Goal: Task Accomplishment & Management: Complete application form

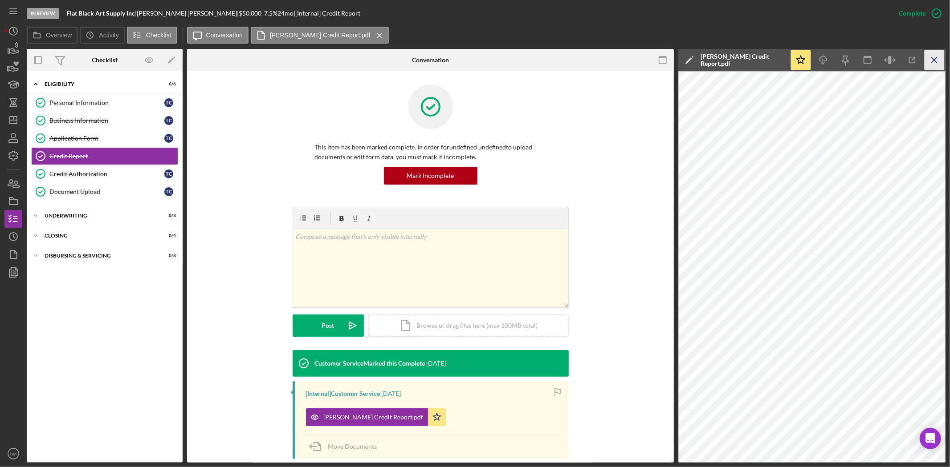
click at [928, 57] on icon "Icon/Menu Close" at bounding box center [934, 60] width 20 height 20
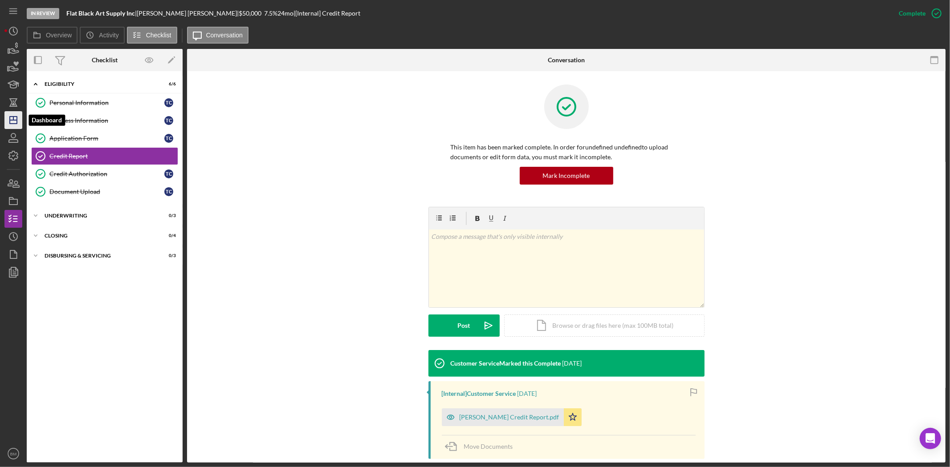
click at [16, 123] on polygon "button" at bounding box center [13, 120] width 7 height 7
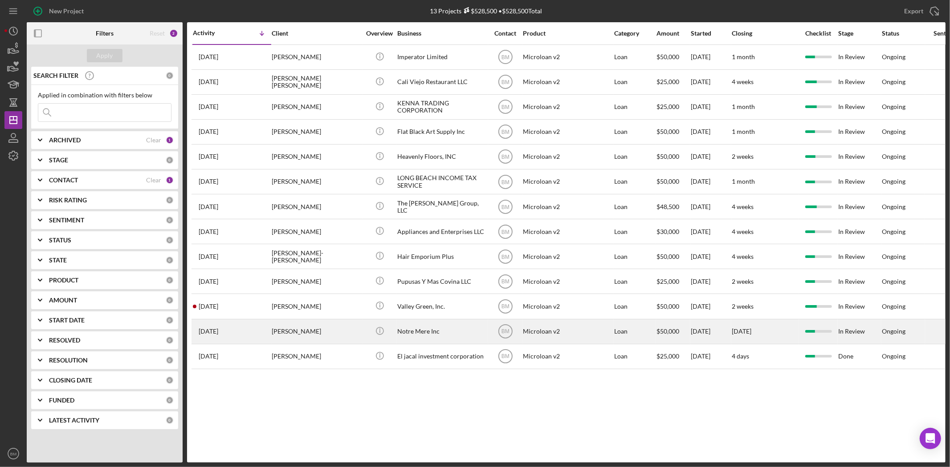
click at [416, 336] on div "Notre Mere Inc" at bounding box center [441, 332] width 89 height 24
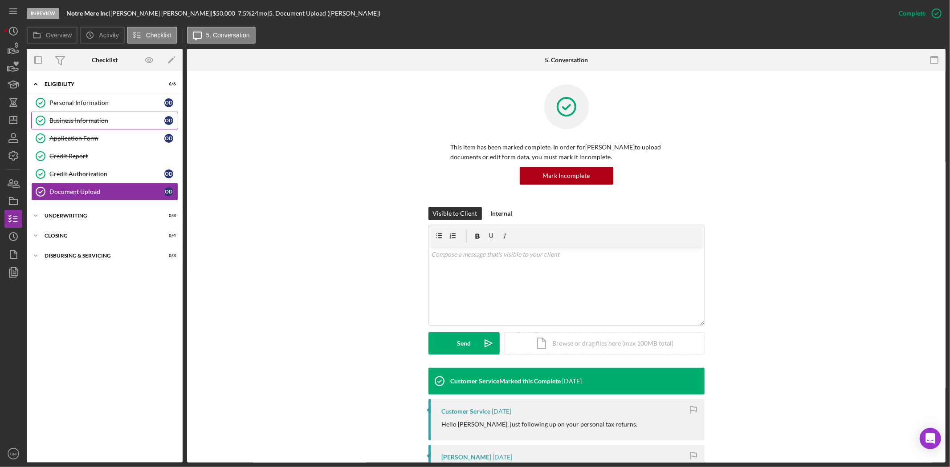
click at [127, 118] on div "Business Information" at bounding box center [106, 120] width 115 height 7
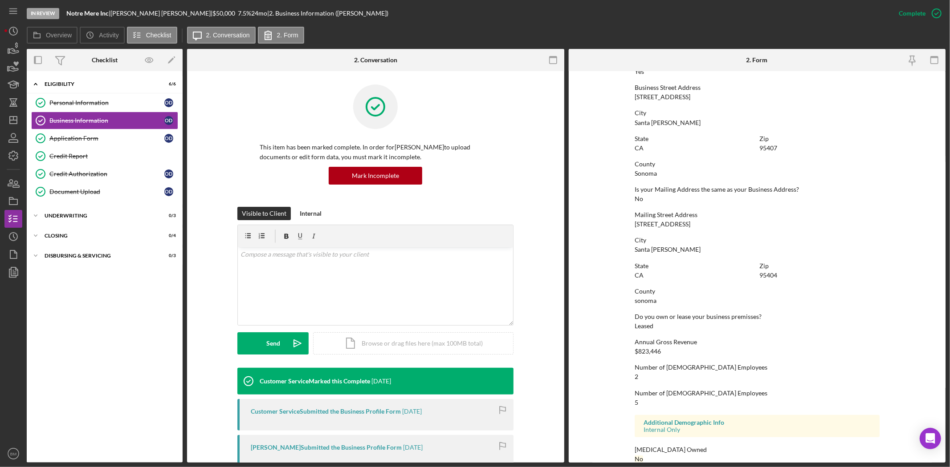
scroll to position [381, 0]
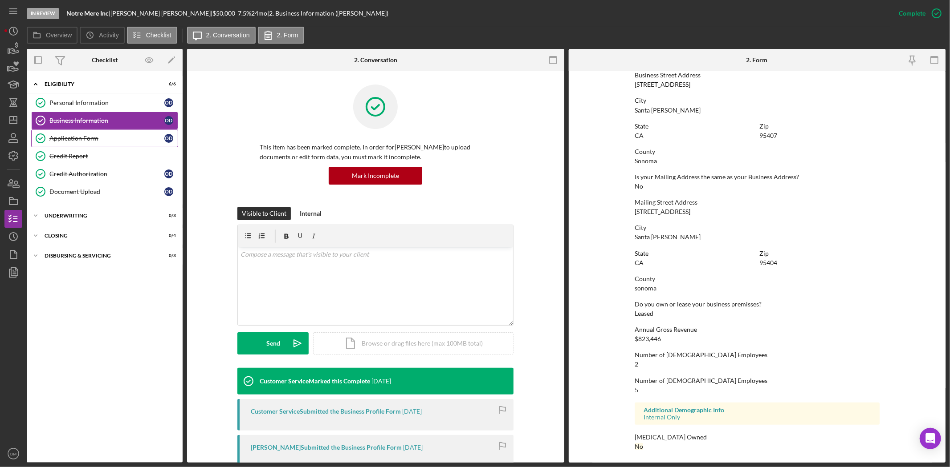
click at [162, 135] on div "Application Form" at bounding box center [106, 138] width 115 height 7
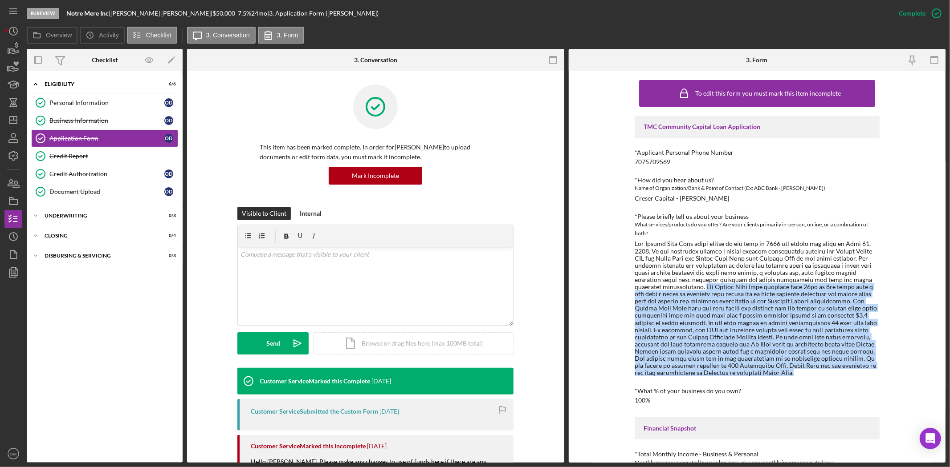
drag, startPoint x: 632, startPoint y: 287, endPoint x: 865, endPoint y: 373, distance: 248.3
click at [865, 373] on div "To edit this form you must mark this item incomplete TMC Community Capital Loan…" at bounding box center [757, 267] width 377 height 392
copy div "The Mitote Food Park operates from 11am to 9pm seven days a week with a fleet o…"
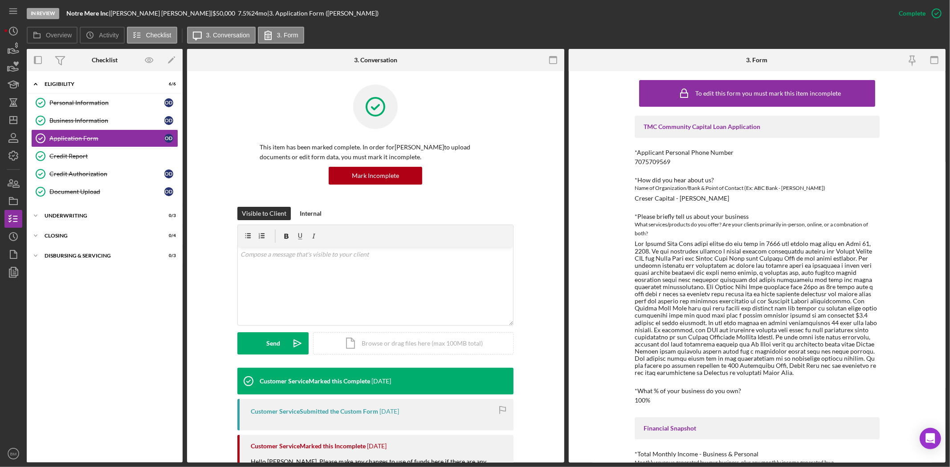
click at [677, 242] on div at bounding box center [756, 308] width 245 height 136
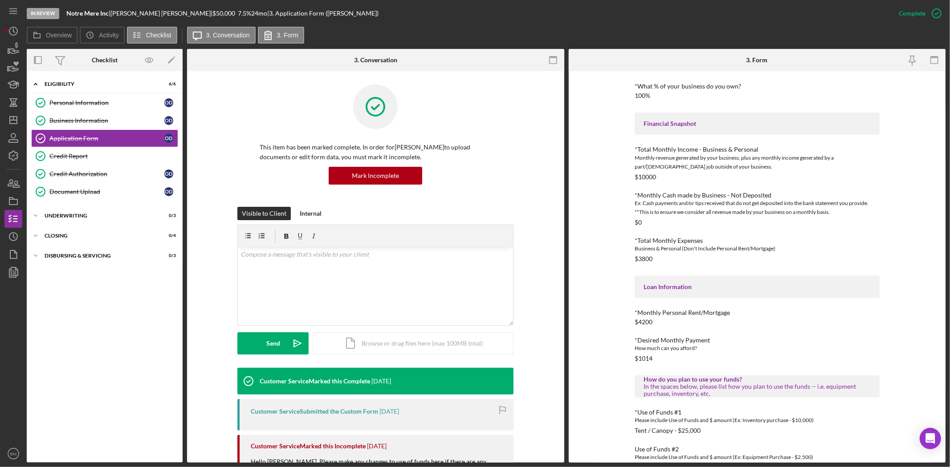
scroll to position [363, 0]
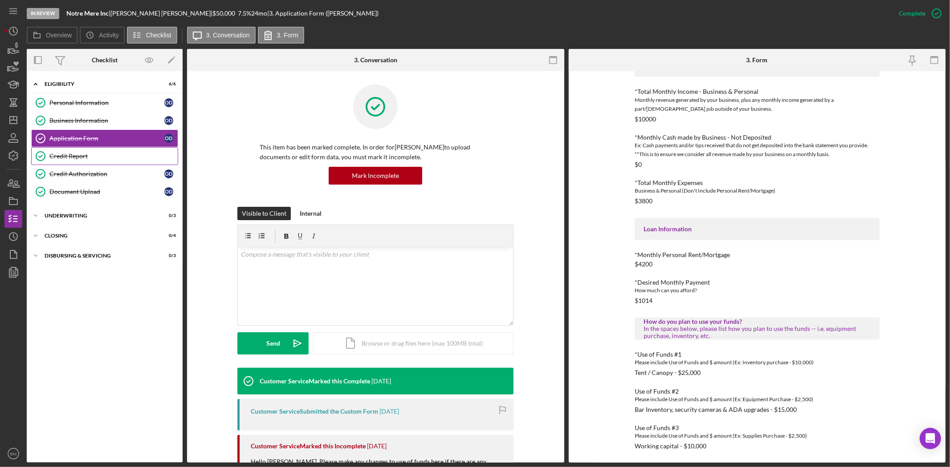
click at [109, 161] on link "Credit Report Credit Report" at bounding box center [104, 156] width 147 height 18
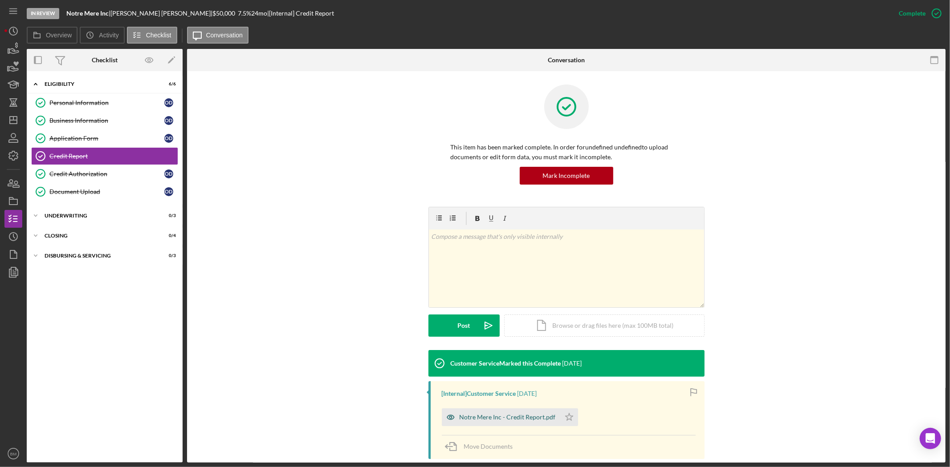
click at [517, 417] on div "Notre Mere Inc - Credit Report.pdf" at bounding box center [507, 417] width 96 height 7
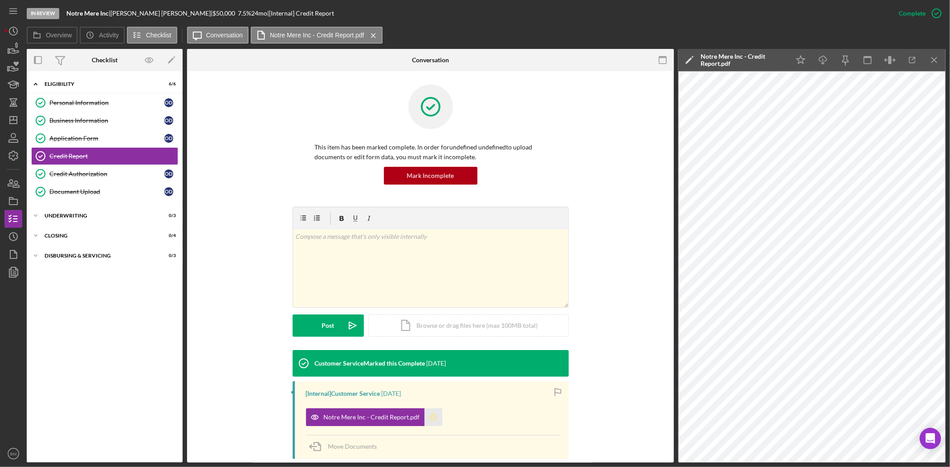
click at [428, 412] on icon "Icon/Star" at bounding box center [433, 418] width 18 height 18
click at [903, 63] on icon "button" at bounding box center [912, 60] width 20 height 20
click at [85, 185] on link "Document Upload Document Upload O D" at bounding box center [104, 192] width 147 height 18
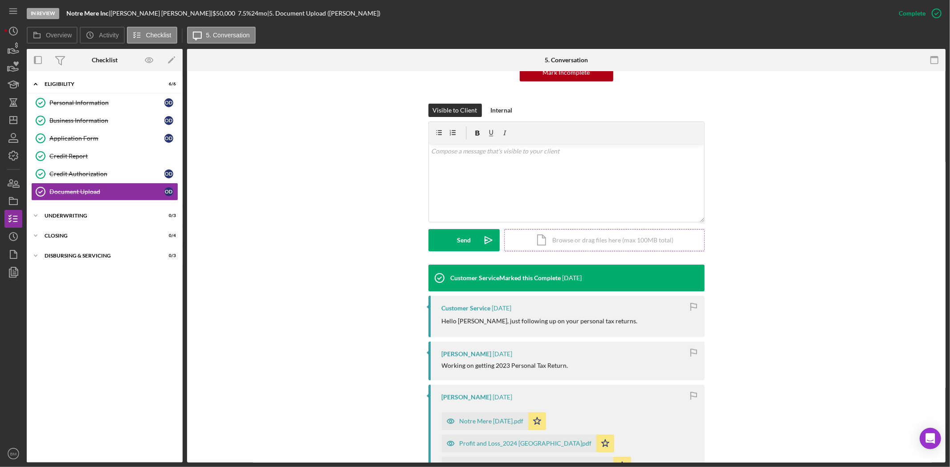
scroll to position [247, 0]
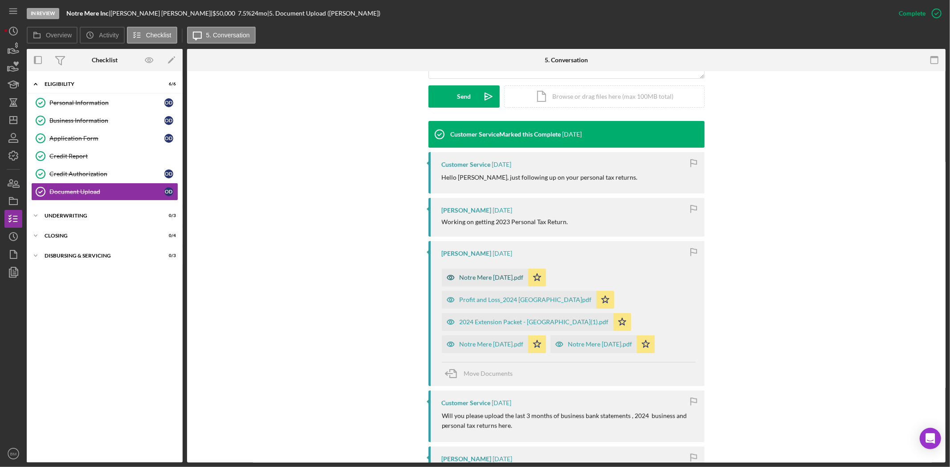
click at [468, 276] on div "Notre Mere [DATE].pdf" at bounding box center [491, 277] width 64 height 7
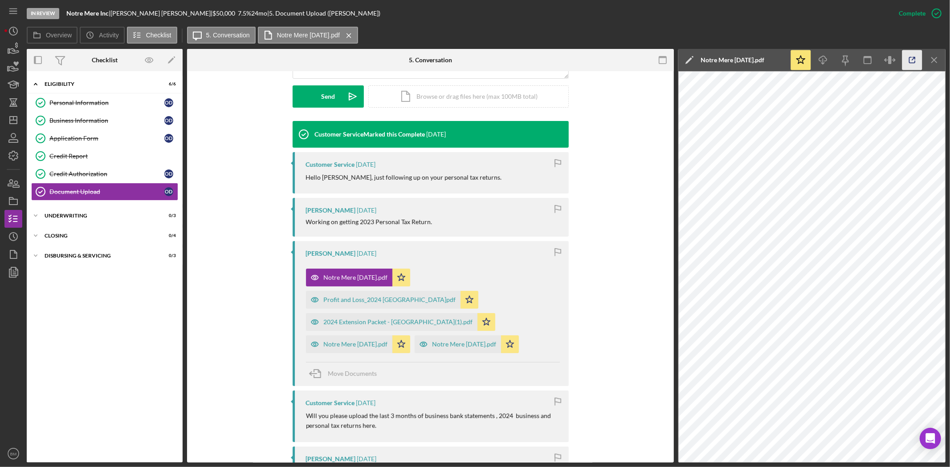
click at [906, 60] on icon "button" at bounding box center [912, 60] width 20 height 20
drag, startPoint x: 932, startPoint y: 59, endPoint x: 920, endPoint y: 59, distance: 11.6
click at [931, 58] on icon "Icon/Menu Close" at bounding box center [934, 60] width 20 height 20
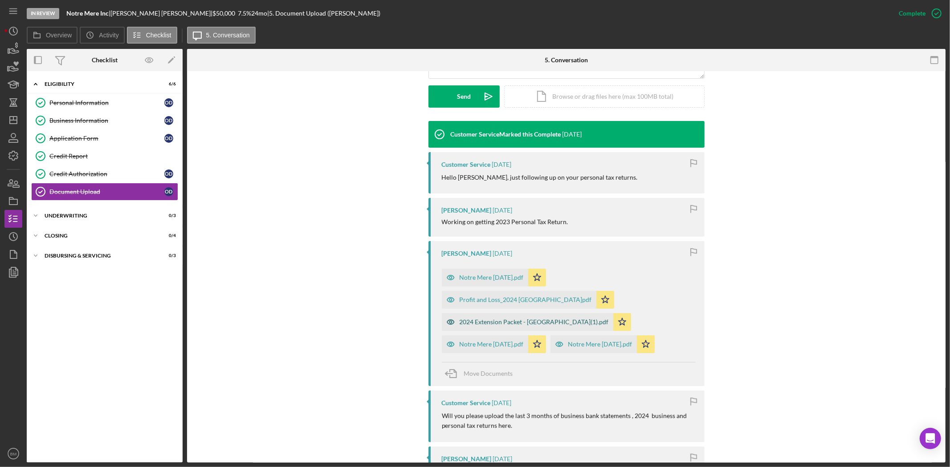
click at [528, 327] on div "2024 Extension Packet - [GEOGRAPHIC_DATA](1).pdf" at bounding box center [527, 322] width 171 height 18
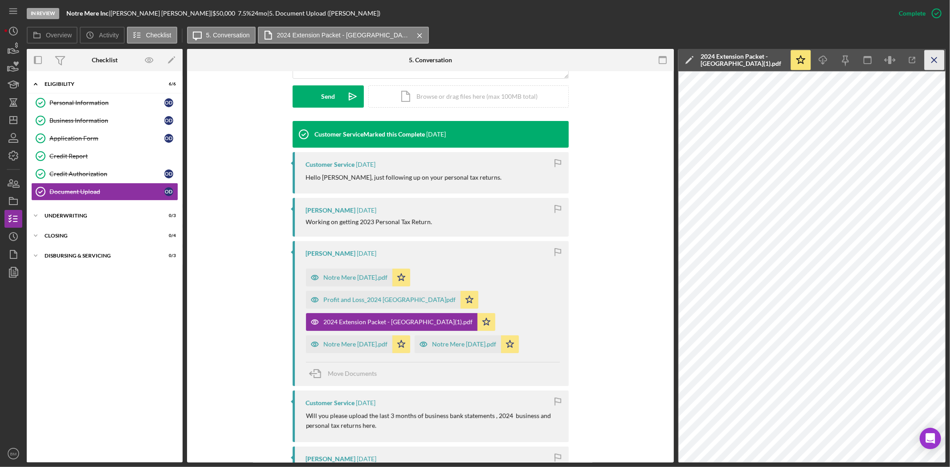
click at [936, 60] on icon "Icon/Menu Close" at bounding box center [934, 60] width 20 height 20
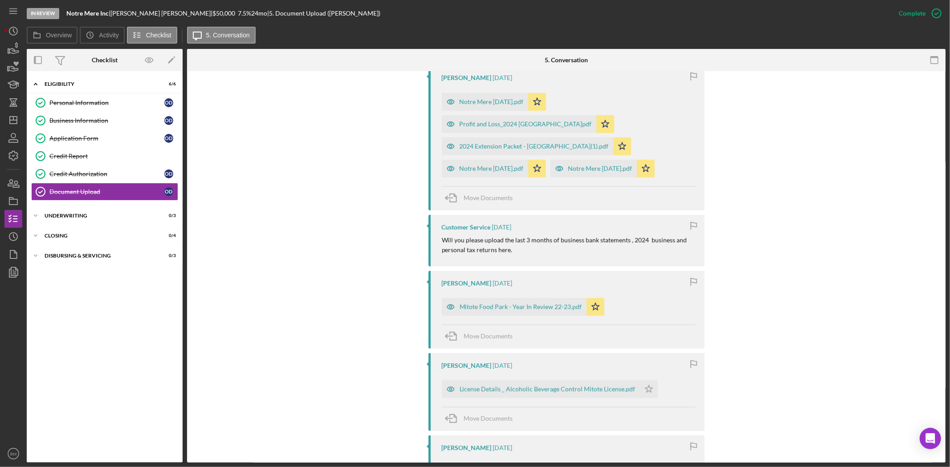
scroll to position [445, 0]
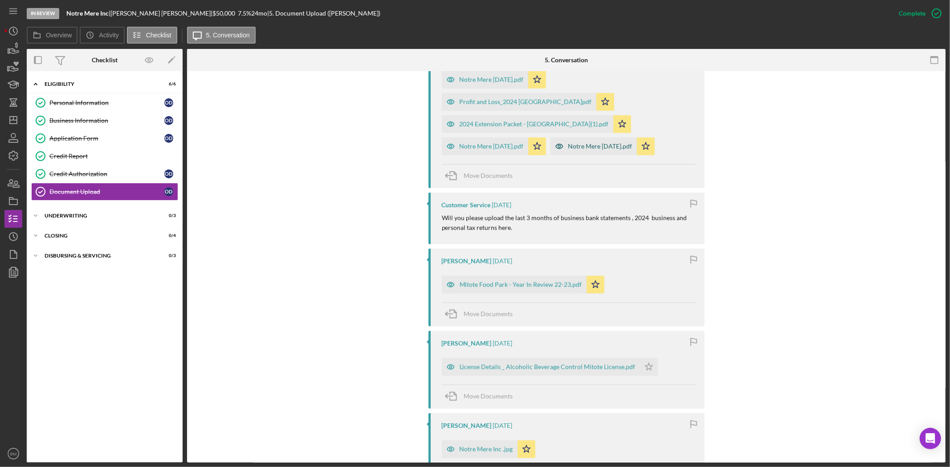
click at [577, 150] on div "Notre Mere [DATE].pdf" at bounding box center [593, 147] width 86 height 18
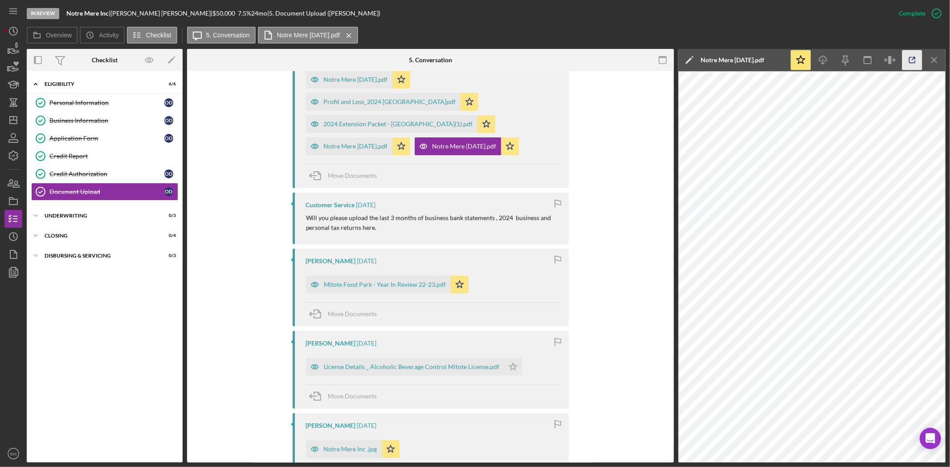
click at [908, 61] on icon "button" at bounding box center [912, 60] width 20 height 20
click at [934, 66] on icon "Icon/Menu Close" at bounding box center [934, 60] width 20 height 20
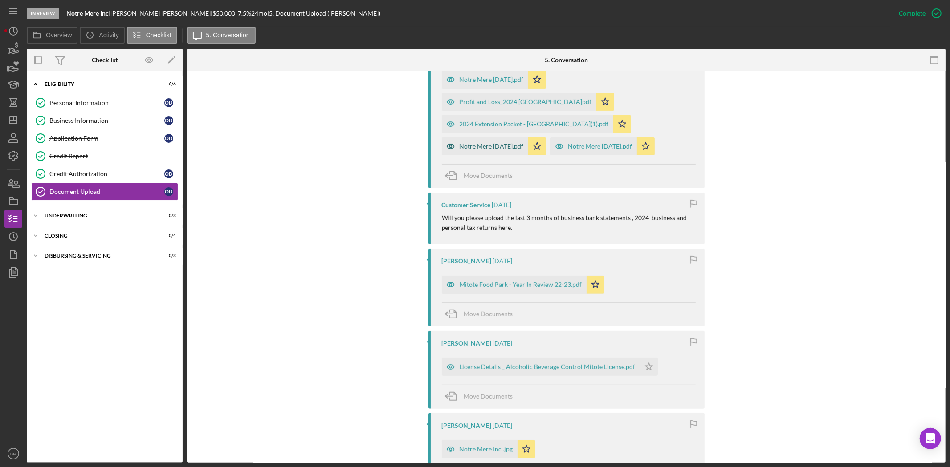
click at [496, 143] on div "Notre Mere [DATE].pdf" at bounding box center [491, 146] width 64 height 7
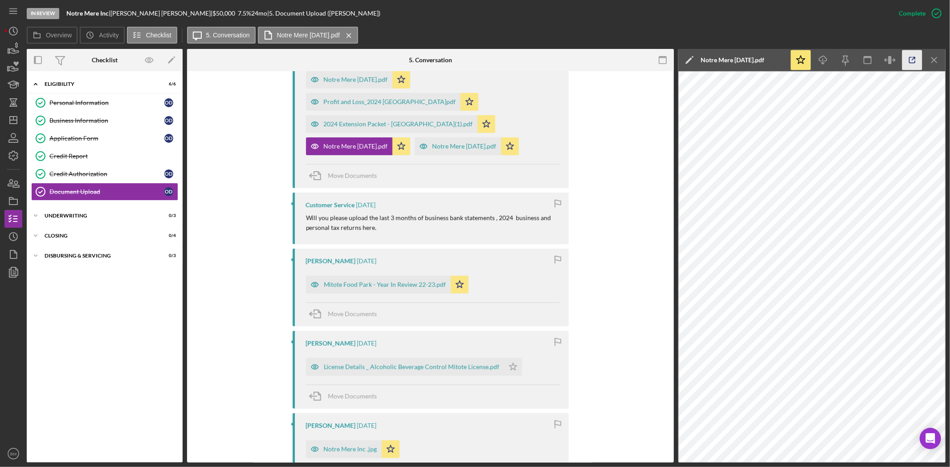
click at [902, 64] on icon "button" at bounding box center [912, 60] width 20 height 20
click at [943, 61] on icon "Icon/Menu Close" at bounding box center [934, 60] width 20 height 20
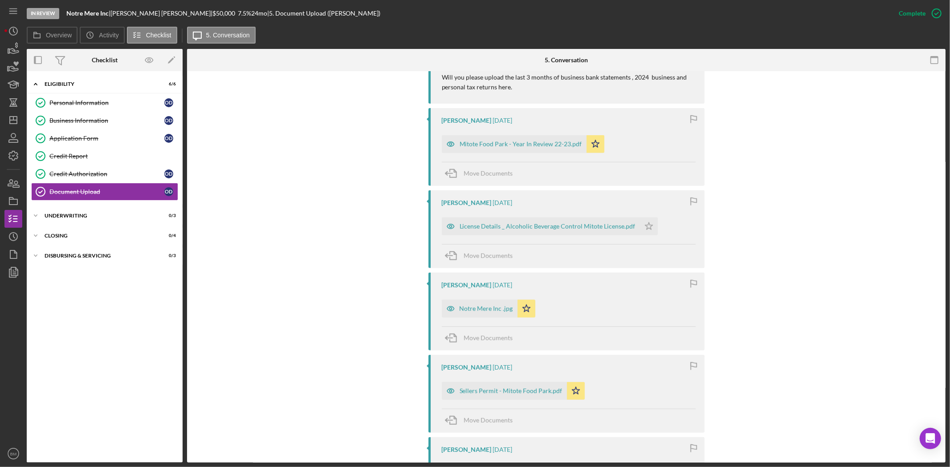
scroll to position [593, 0]
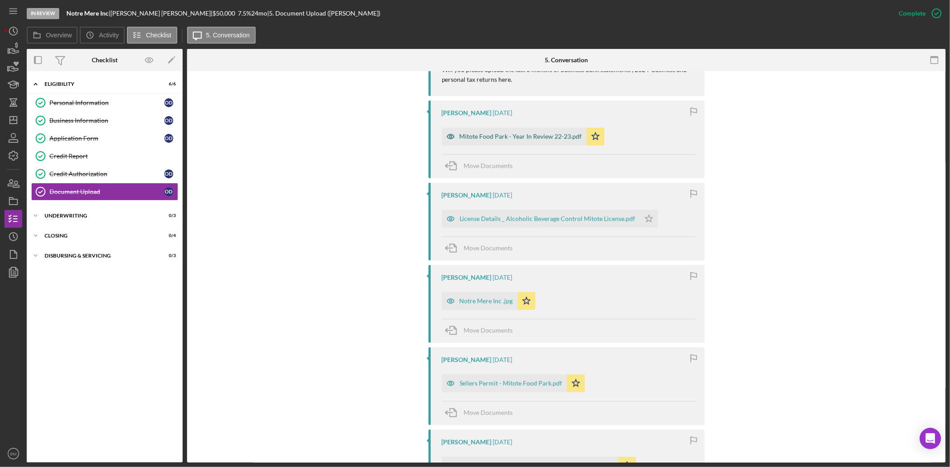
click at [520, 137] on div "Mitote Food Park - Year In Review 22-23.pdf" at bounding box center [520, 136] width 122 height 7
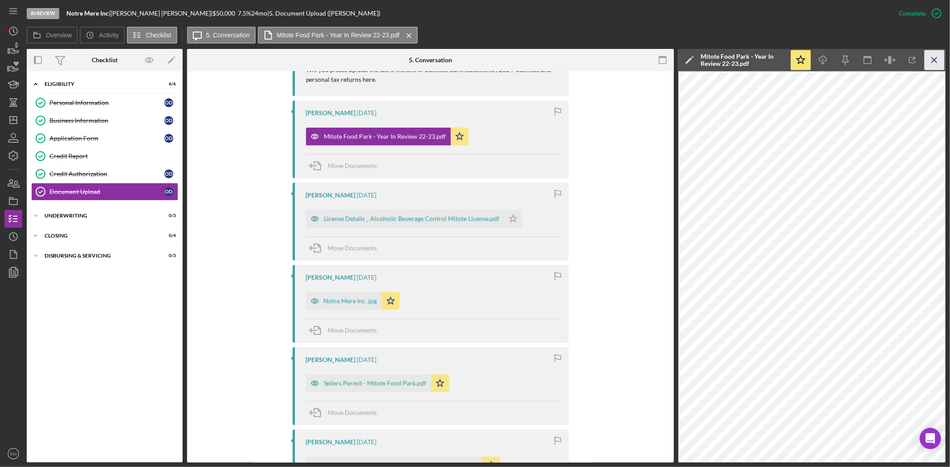
click at [932, 59] on icon "Icon/Menu Close" at bounding box center [934, 60] width 20 height 20
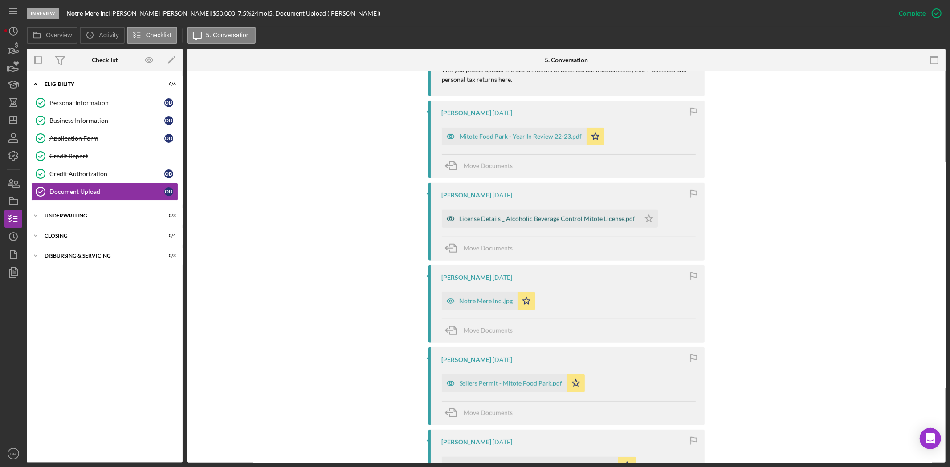
click at [528, 224] on div "License Details _ Alcoholic Beverage Control Mitote License.pdf" at bounding box center [541, 219] width 198 height 18
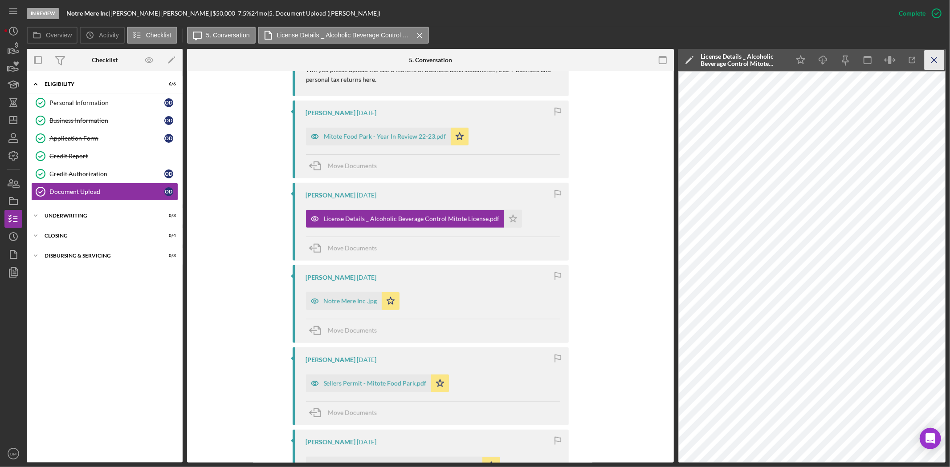
click at [935, 61] on line "button" at bounding box center [933, 59] width 5 height 5
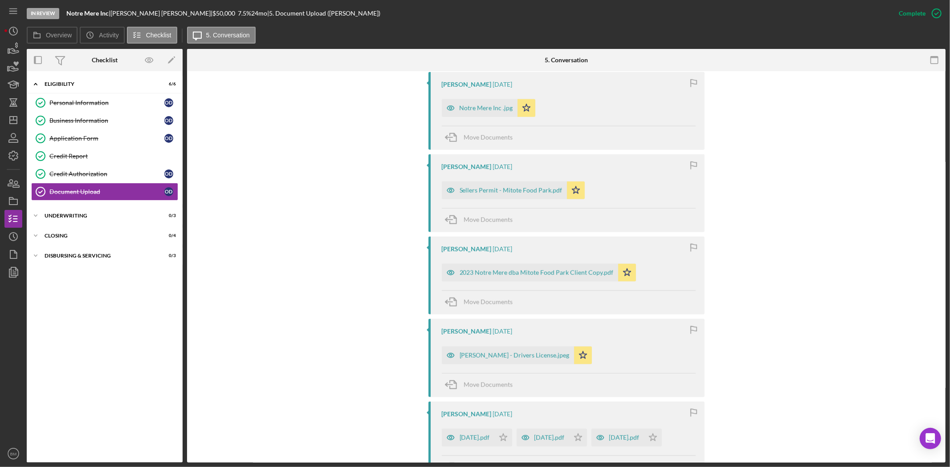
scroll to position [791, 0]
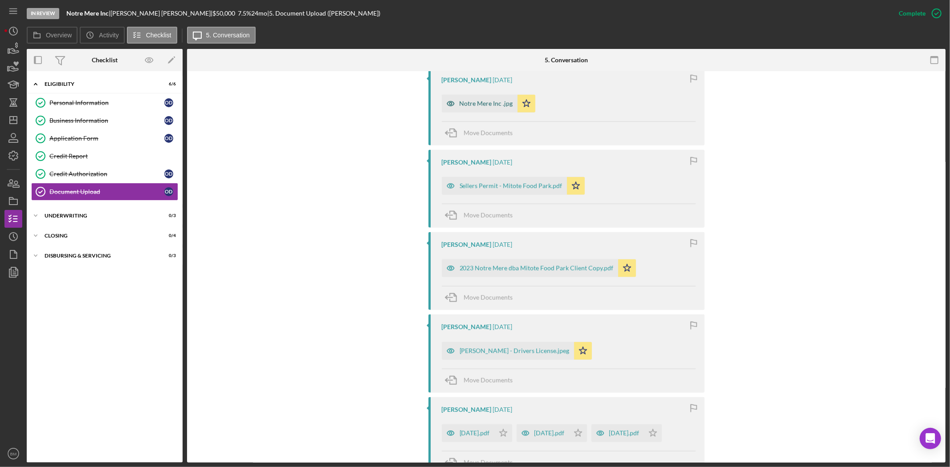
click at [483, 111] on div "Notre Mere Inc .jpg" at bounding box center [480, 104] width 76 height 18
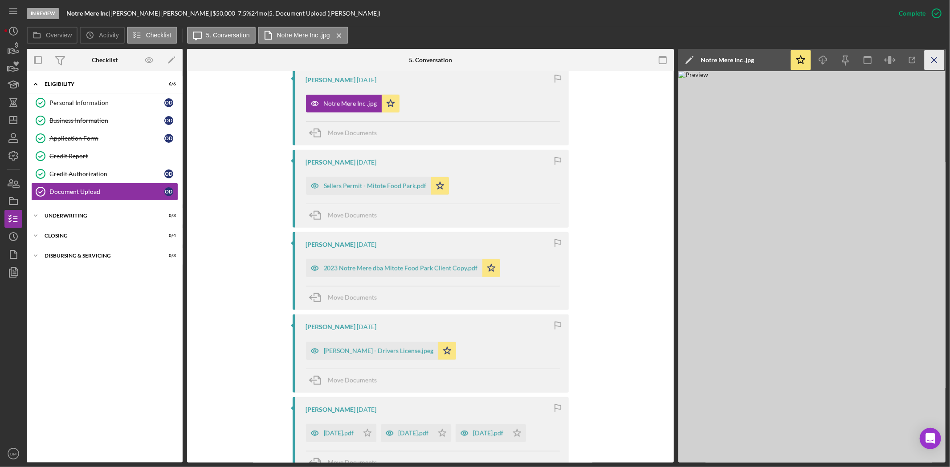
click at [936, 59] on icon "Icon/Menu Close" at bounding box center [934, 60] width 20 height 20
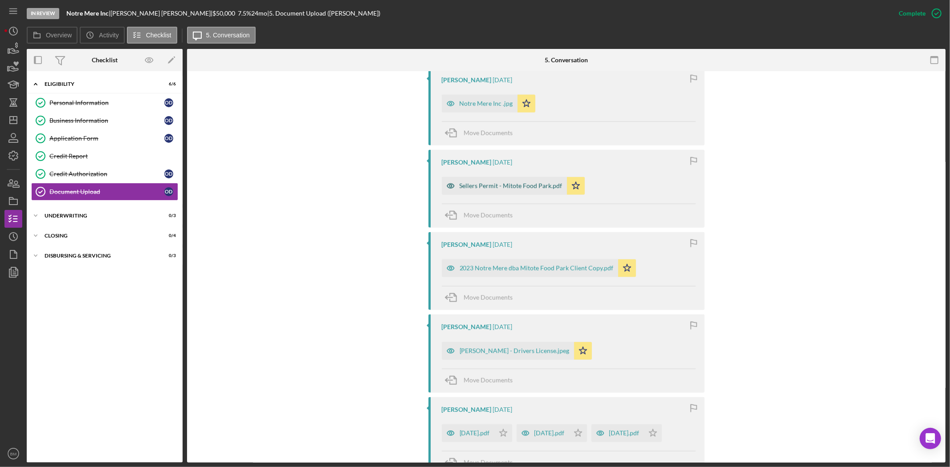
click at [526, 178] on div "Sellers Permit - Mitote Food Park.pdf Icon/Star" at bounding box center [515, 184] width 147 height 22
click at [518, 183] on div "Sellers Permit - Mitote Food Park.pdf" at bounding box center [510, 186] width 103 height 7
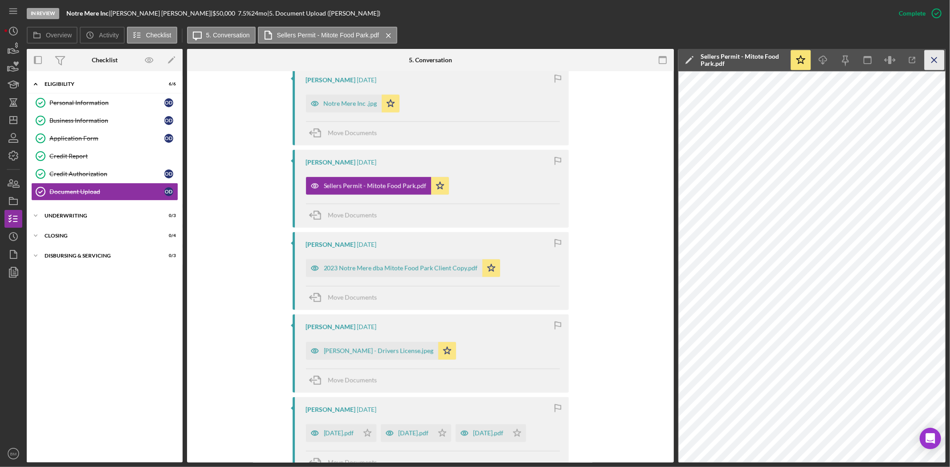
click at [931, 64] on icon "Icon/Menu Close" at bounding box center [934, 60] width 20 height 20
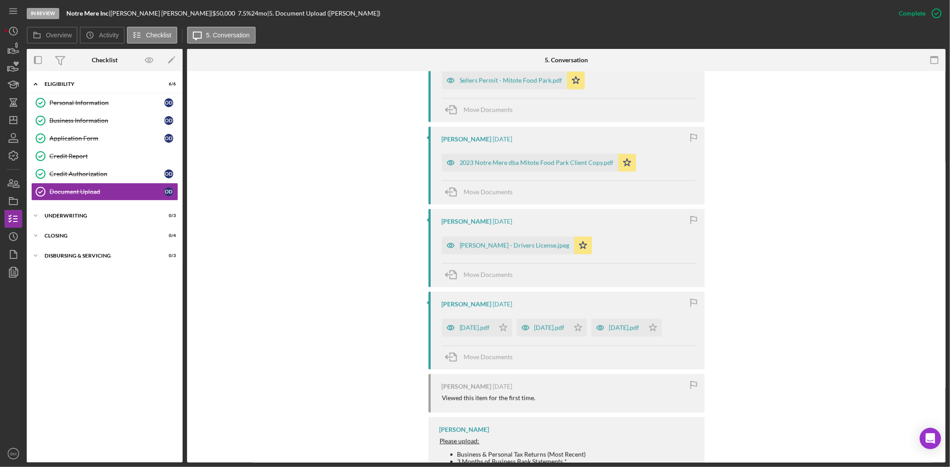
scroll to position [940, 0]
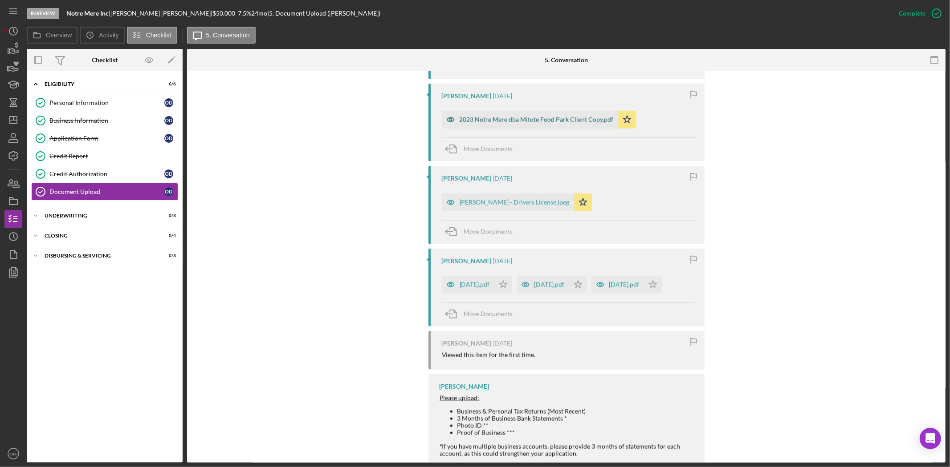
click at [526, 115] on div "2023 Notre Mere dba Mitote Food Park Client Copy.pdf" at bounding box center [530, 120] width 176 height 18
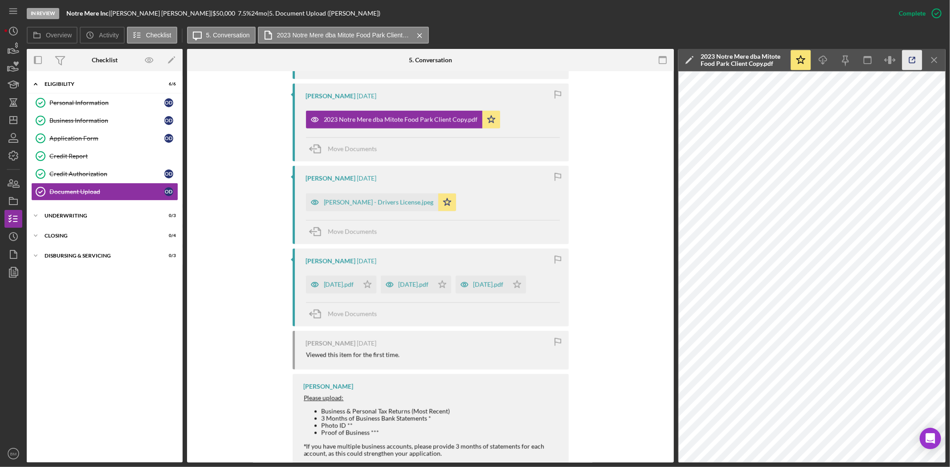
click at [914, 59] on icon "button" at bounding box center [912, 60] width 20 height 20
click at [381, 206] on div "[PERSON_NAME] - Drivers License.jpeg" at bounding box center [379, 202] width 110 height 7
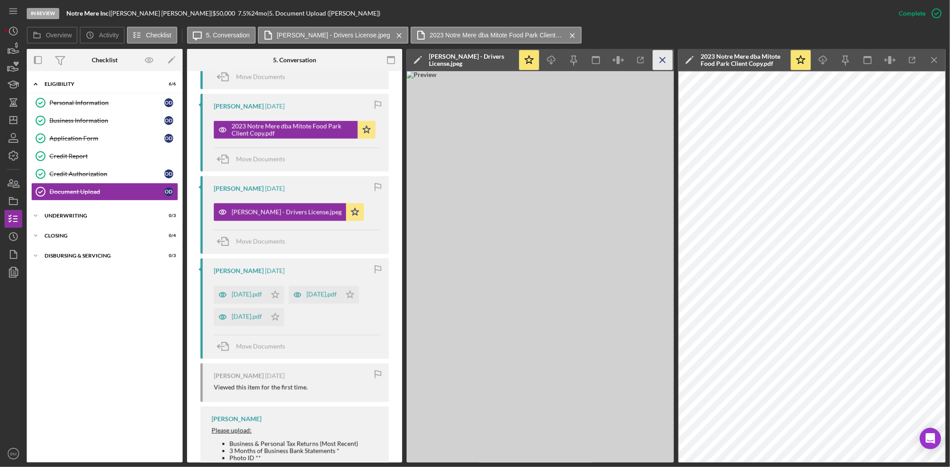
click at [666, 61] on icon "Icon/Menu Close" at bounding box center [663, 60] width 20 height 20
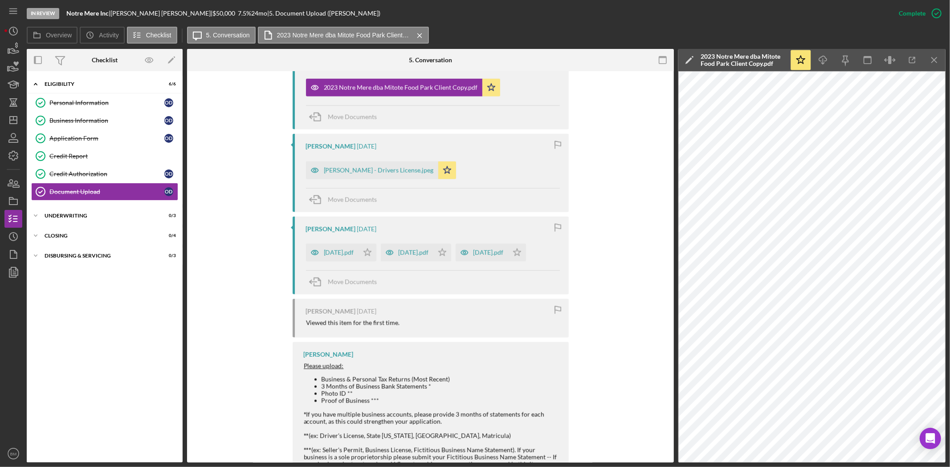
scroll to position [940, 0]
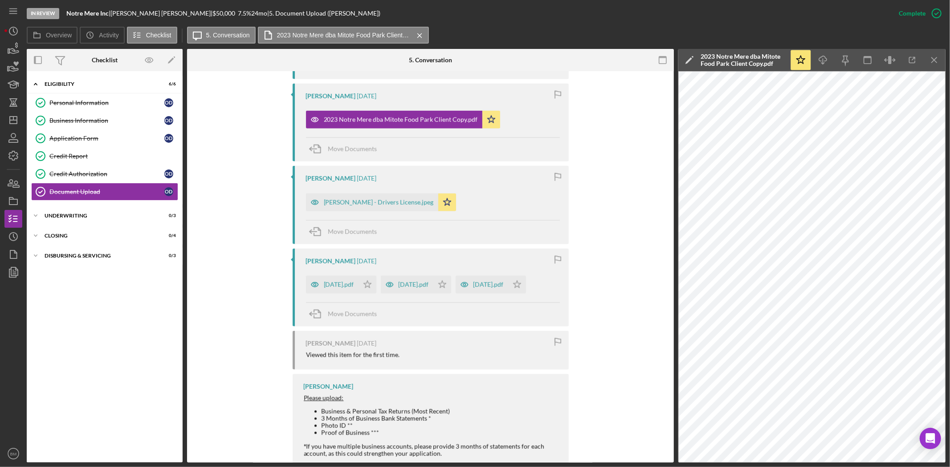
click at [523, 228] on div "Move Documents" at bounding box center [433, 232] width 254 height 24
click at [936, 58] on line "button" at bounding box center [933, 59] width 5 height 5
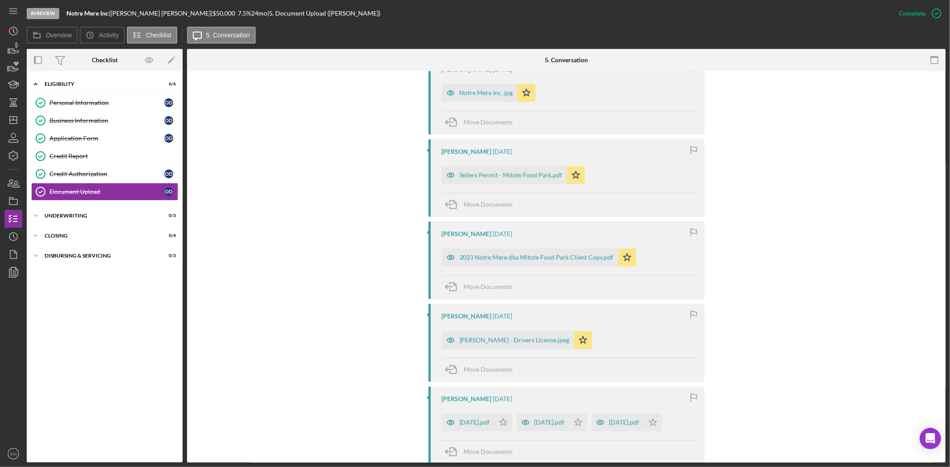
scroll to position [841, 0]
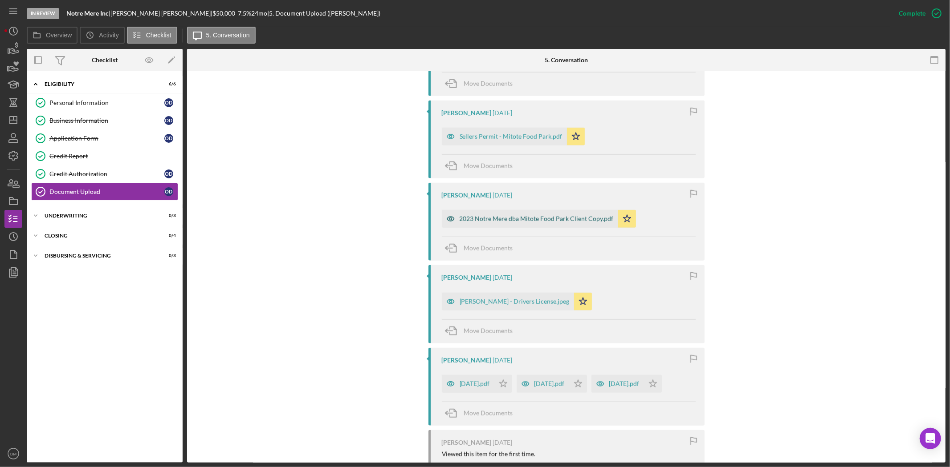
click at [540, 219] on div "2023 Notre Mere dba Mitote Food Park Client Copy.pdf" at bounding box center [536, 218] width 154 height 7
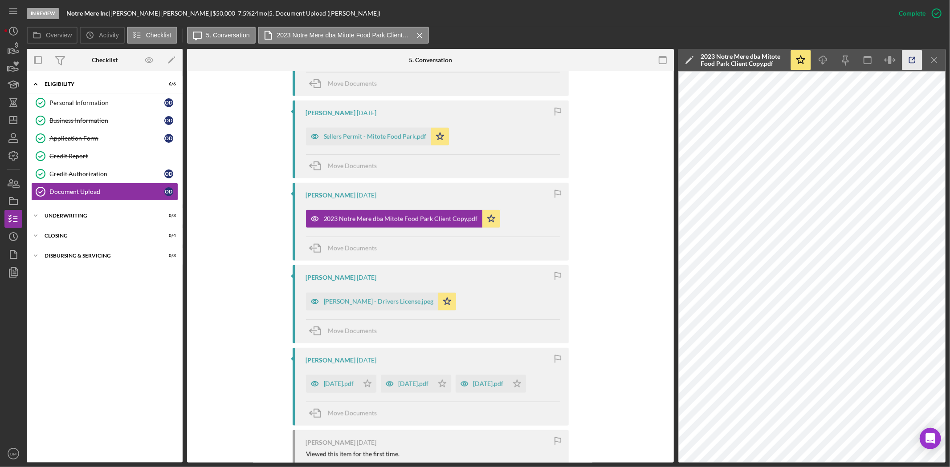
click at [906, 60] on icon "button" at bounding box center [912, 60] width 20 height 20
